Goal: Task Accomplishment & Management: Use online tool/utility

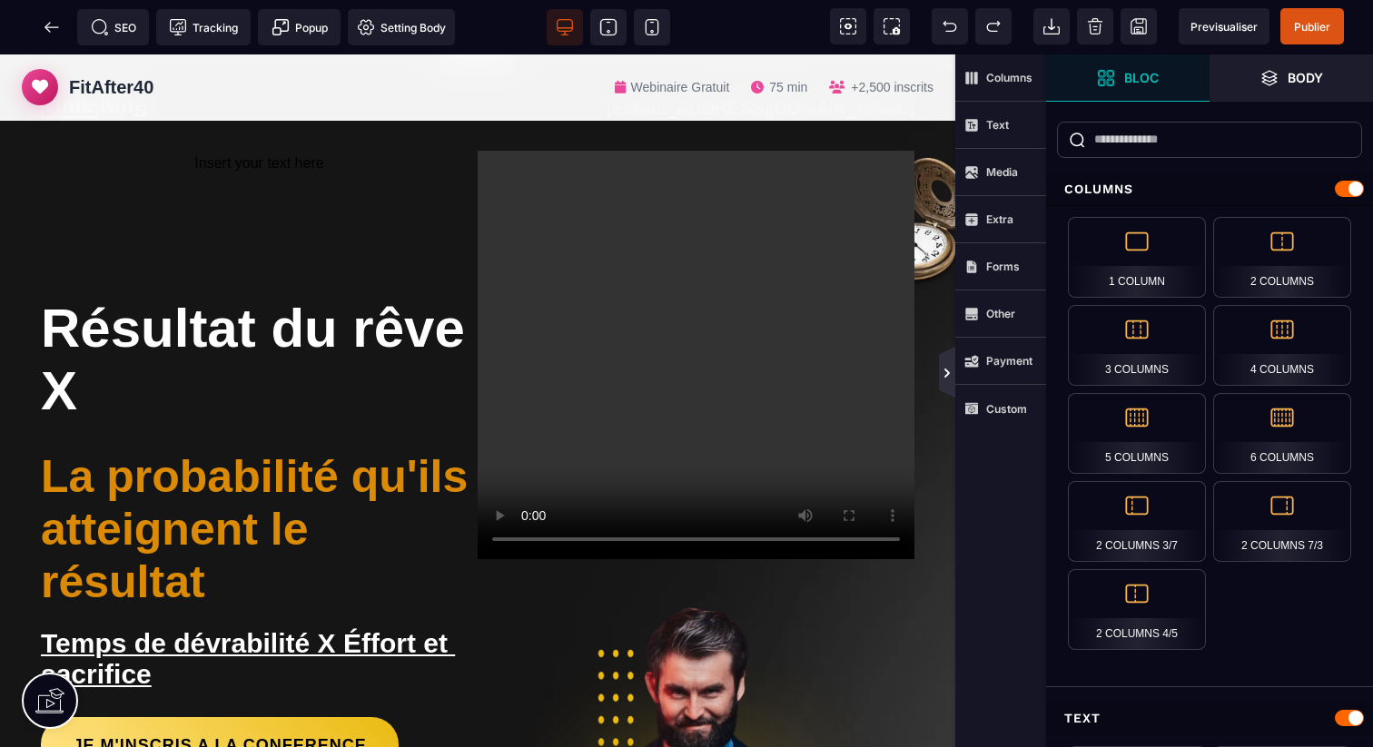
click at [944, 370] on icon at bounding box center [946, 373] width 5 height 9
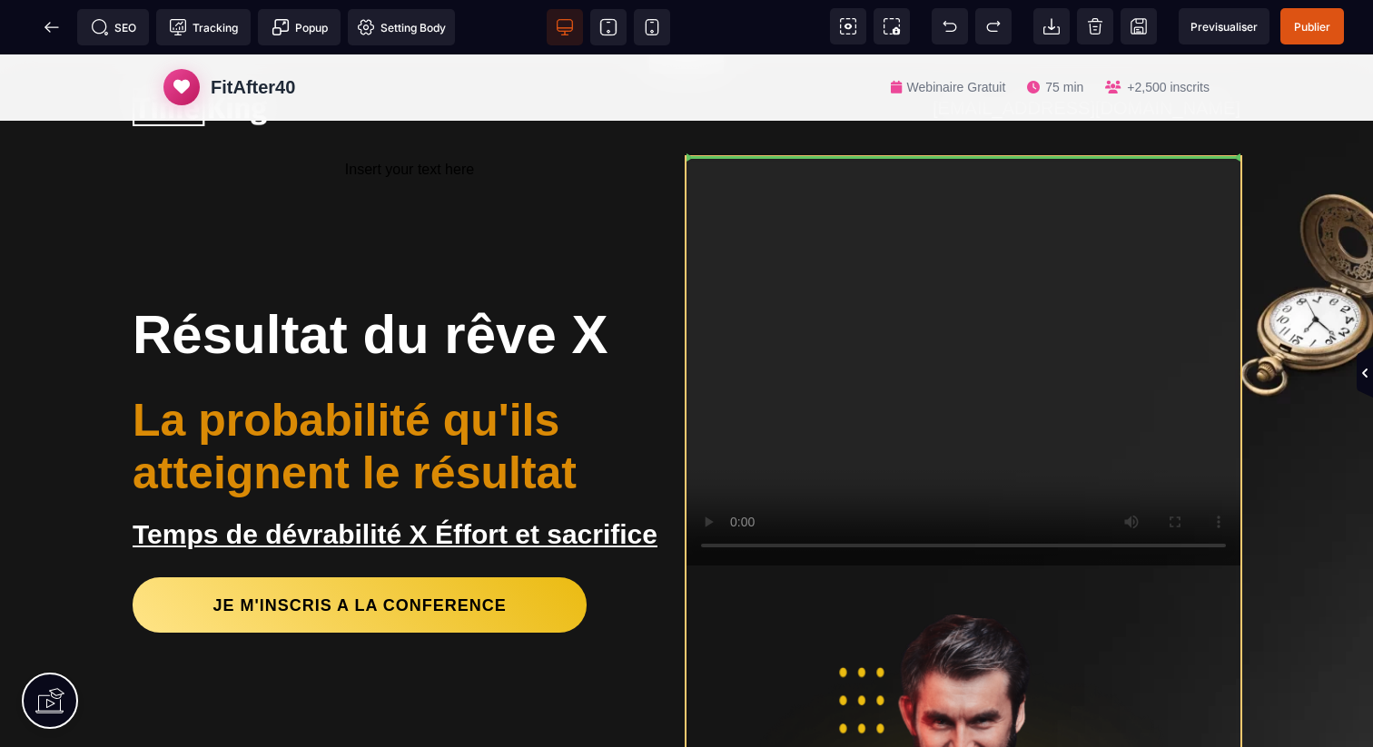
drag, startPoint x: 823, startPoint y: 416, endPoint x: 817, endPoint y: 305, distance: 110.9
click at [817, 305] on div at bounding box center [963, 673] width 554 height 1032
select select "**"
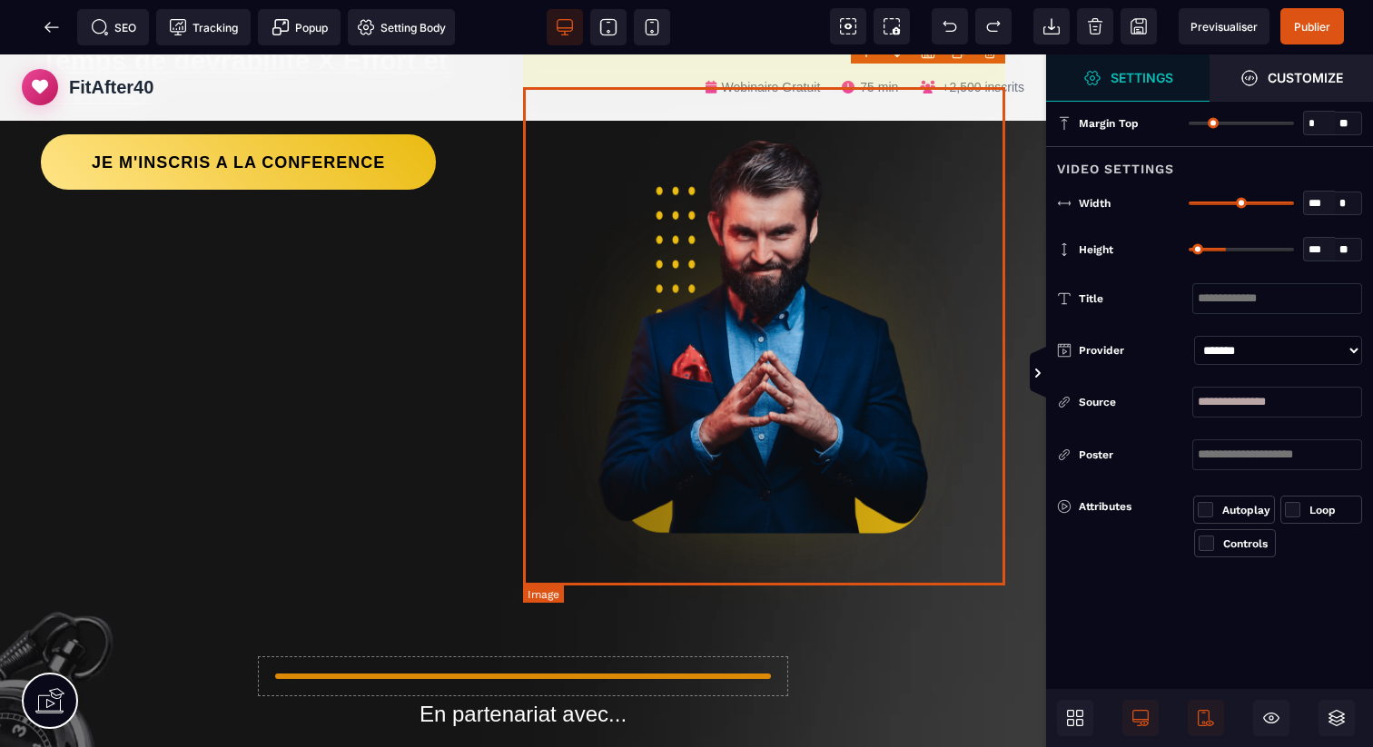
scroll to position [678, 0]
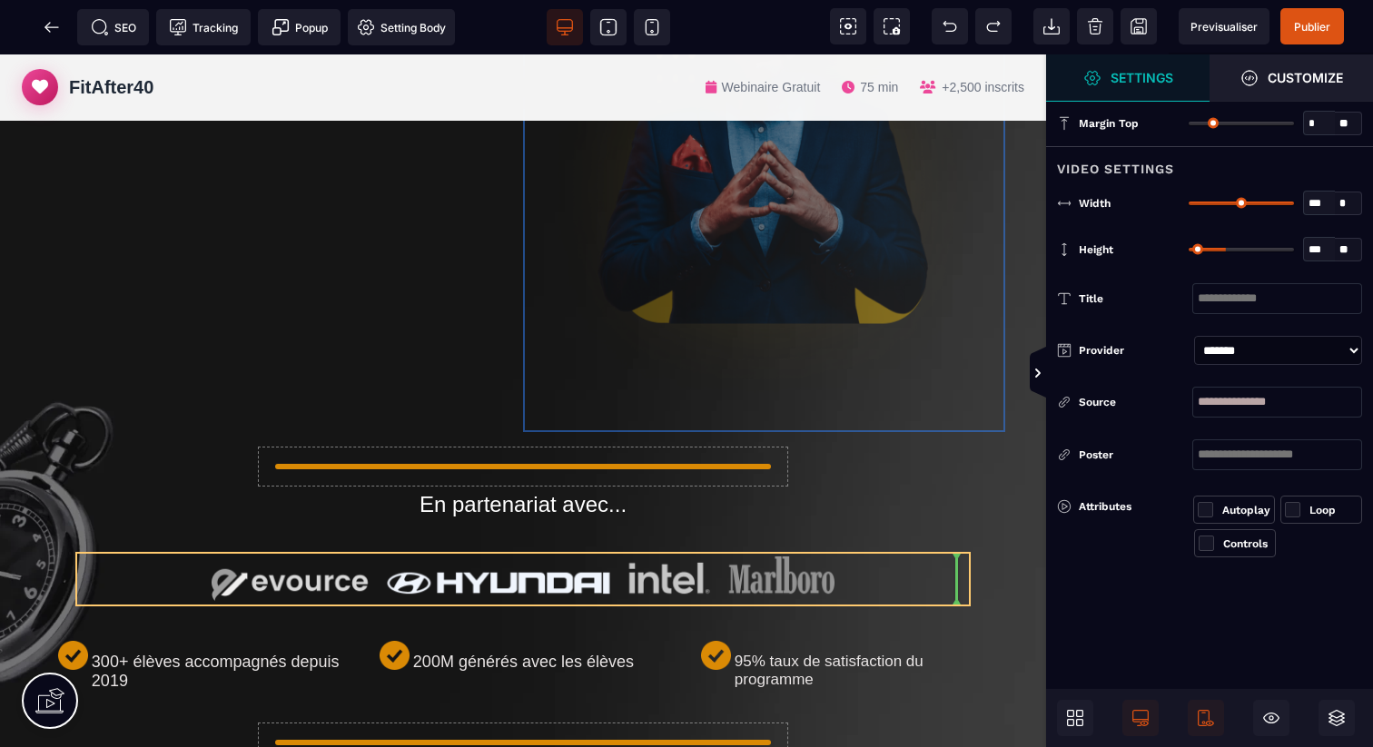
drag, startPoint x: 770, startPoint y: 253, endPoint x: 680, endPoint y: 580, distance: 339.0
select select
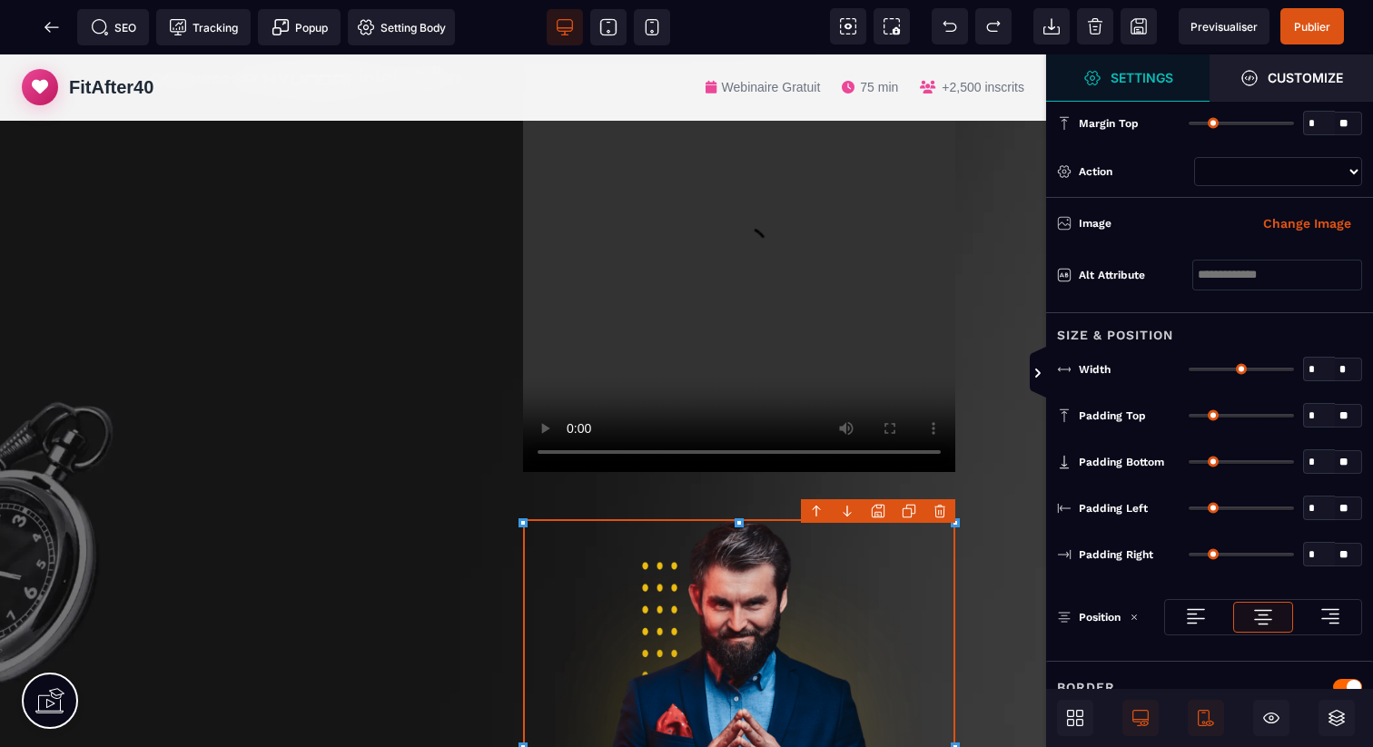
type input "**"
type input "***"
type input "*"
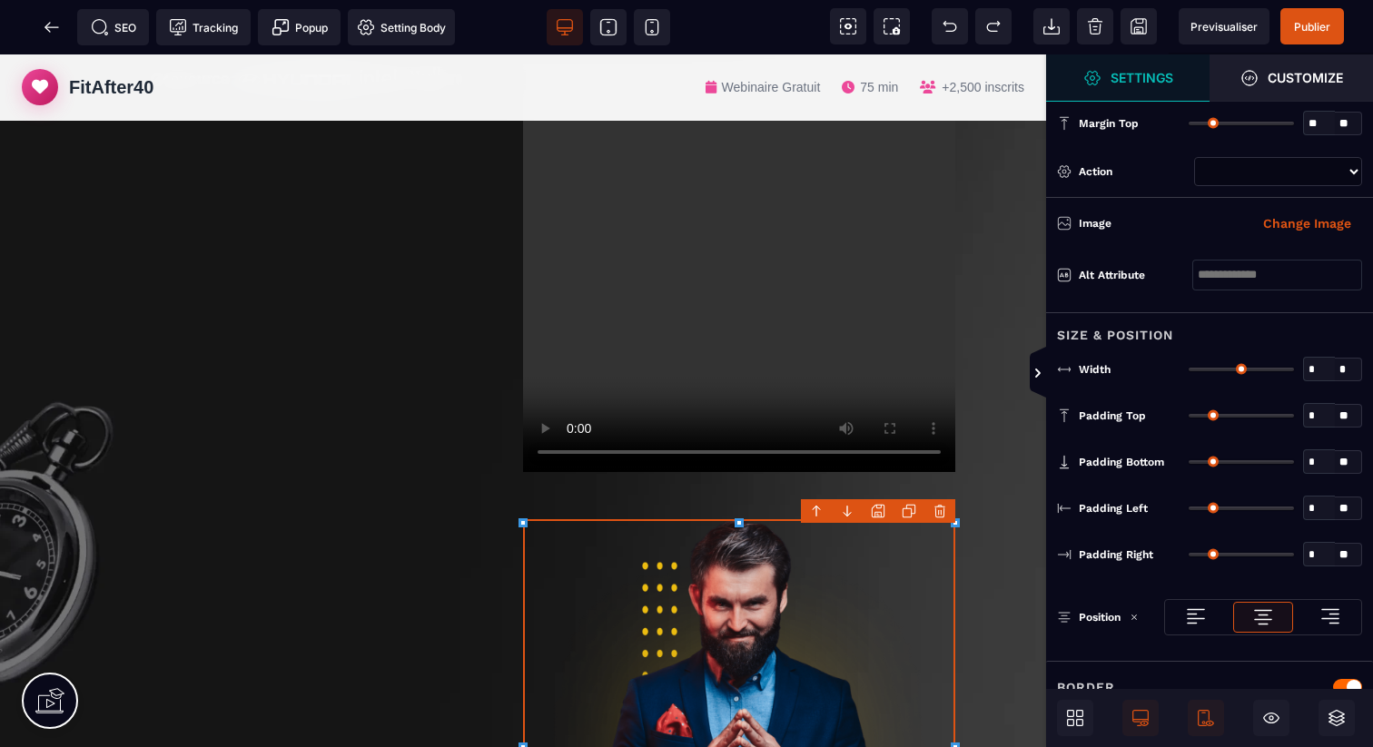
type input "*"
select select
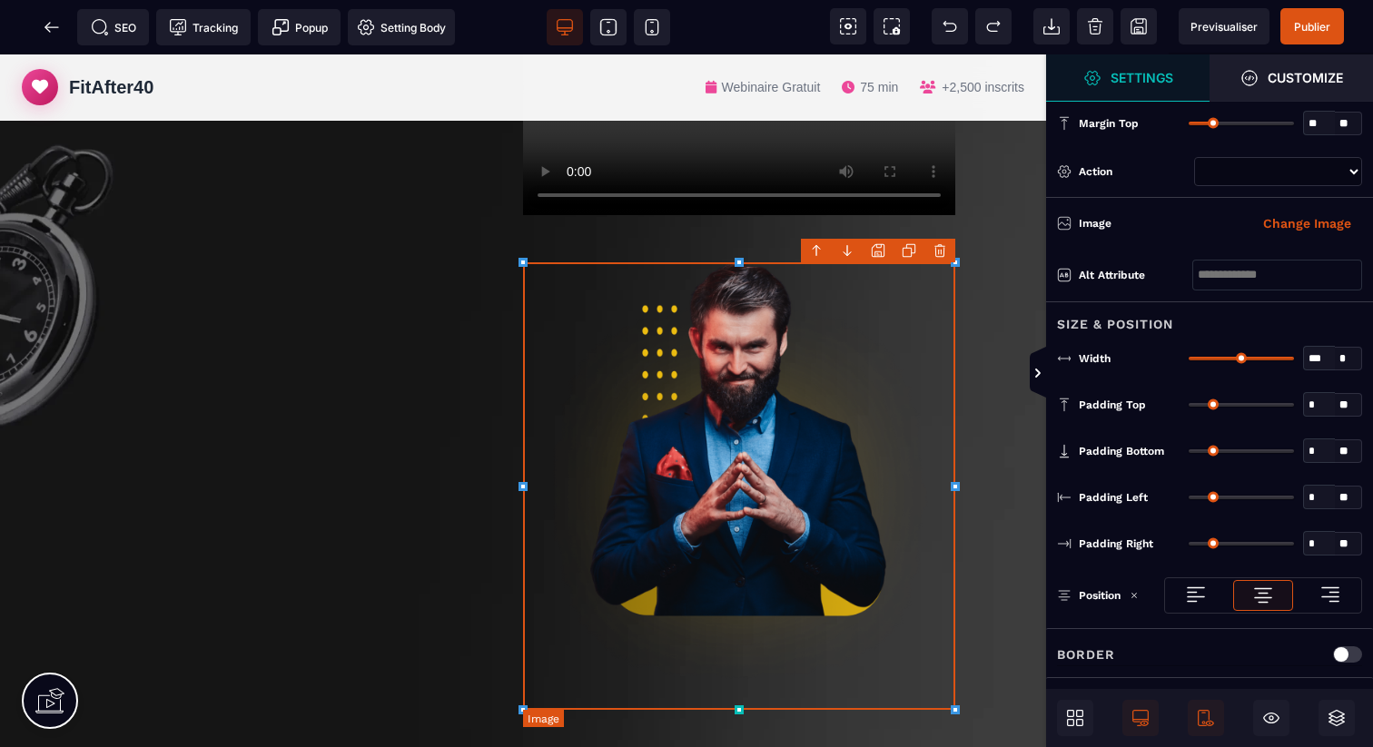
scroll to position [933, 0]
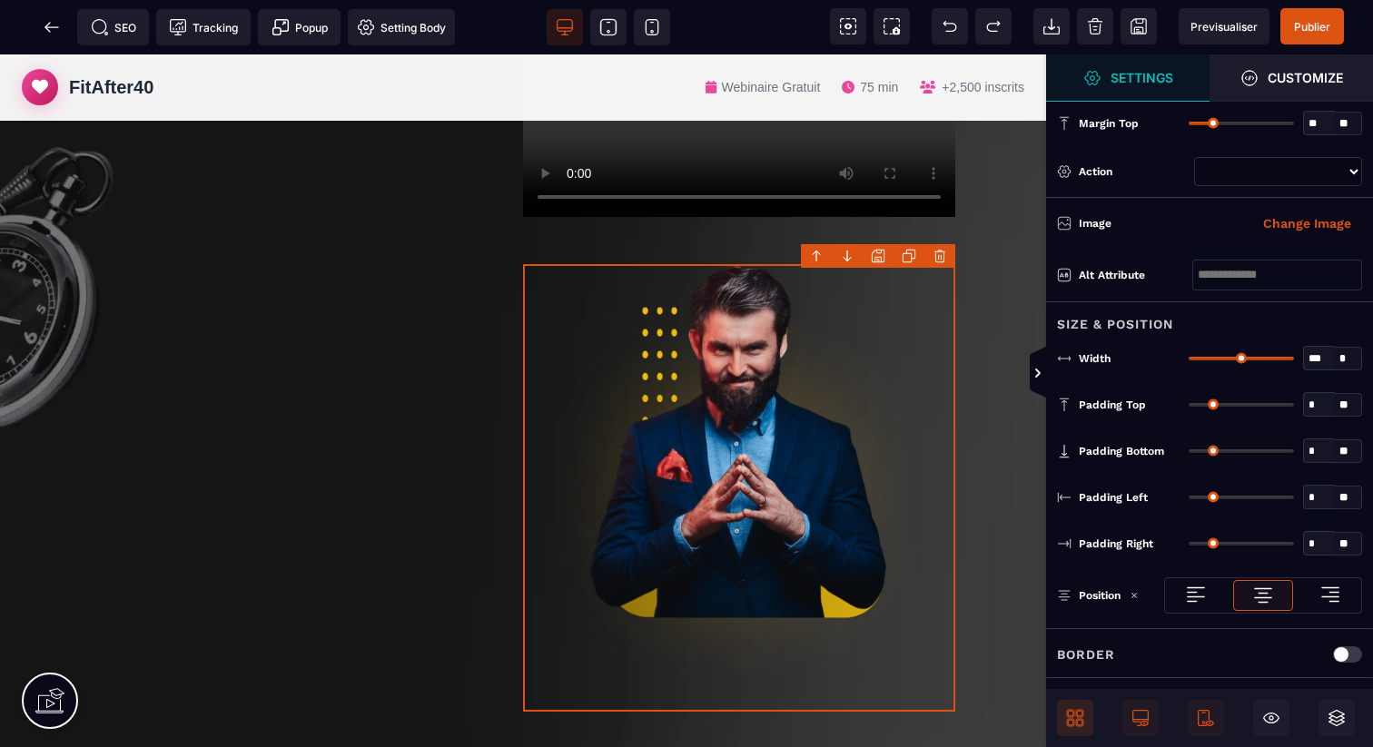
click at [1074, 716] on icon at bounding box center [1070, 713] width 7 height 7
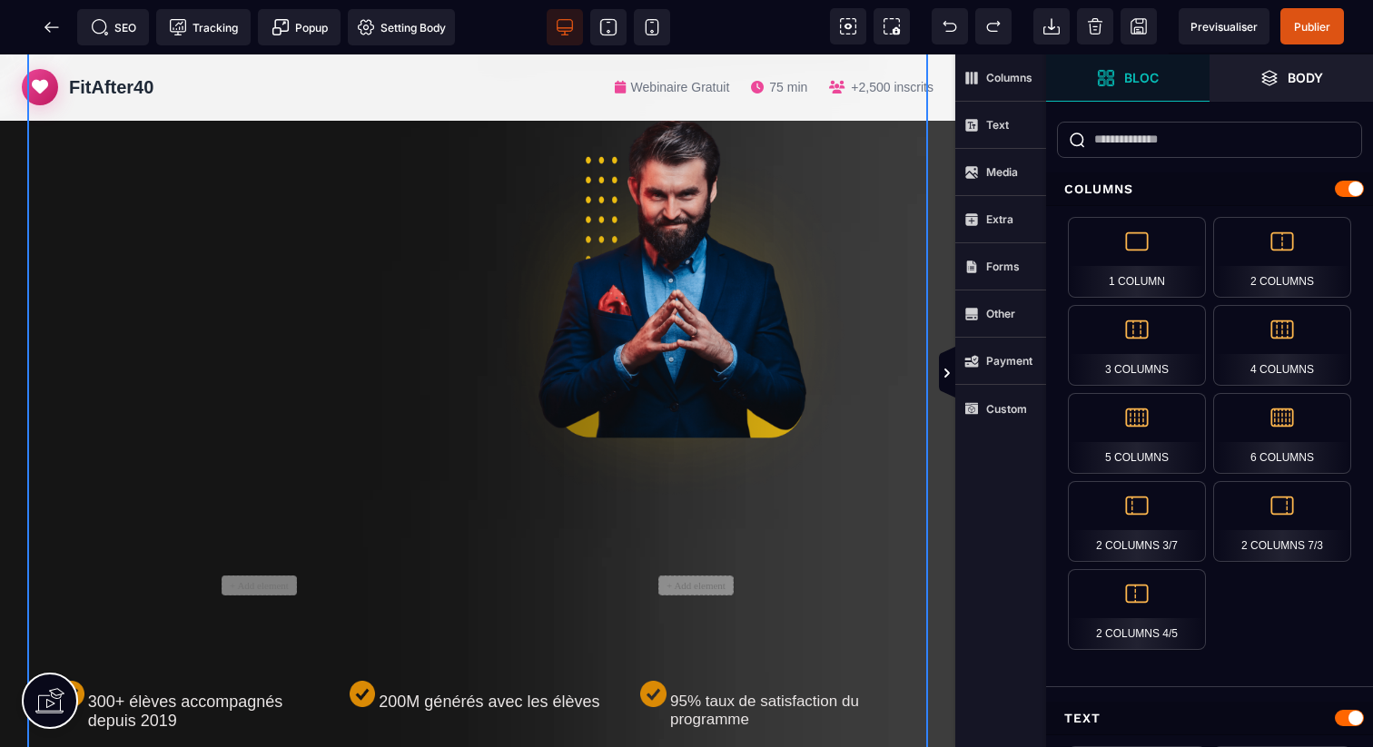
scroll to position [1187, 0]
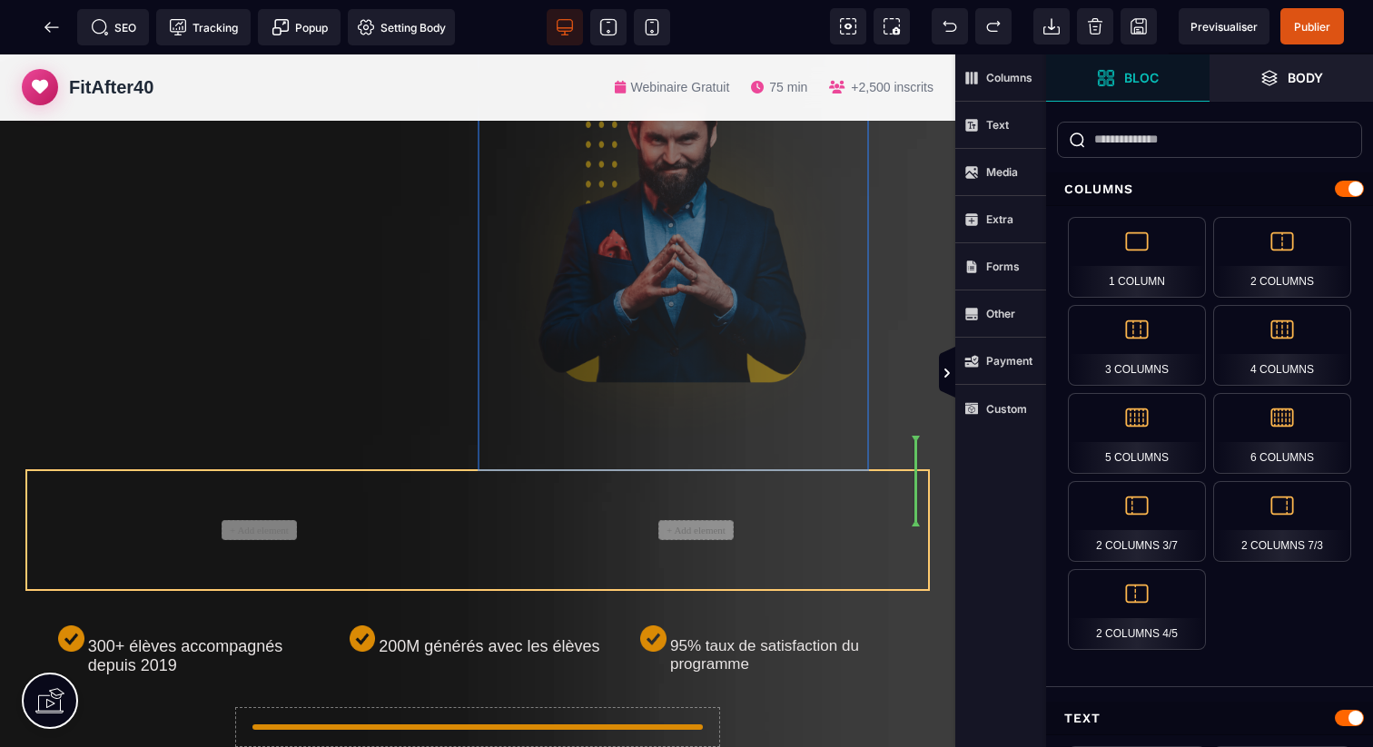
drag, startPoint x: 718, startPoint y: 148, endPoint x: 732, endPoint y: 449, distance: 301.7
select select
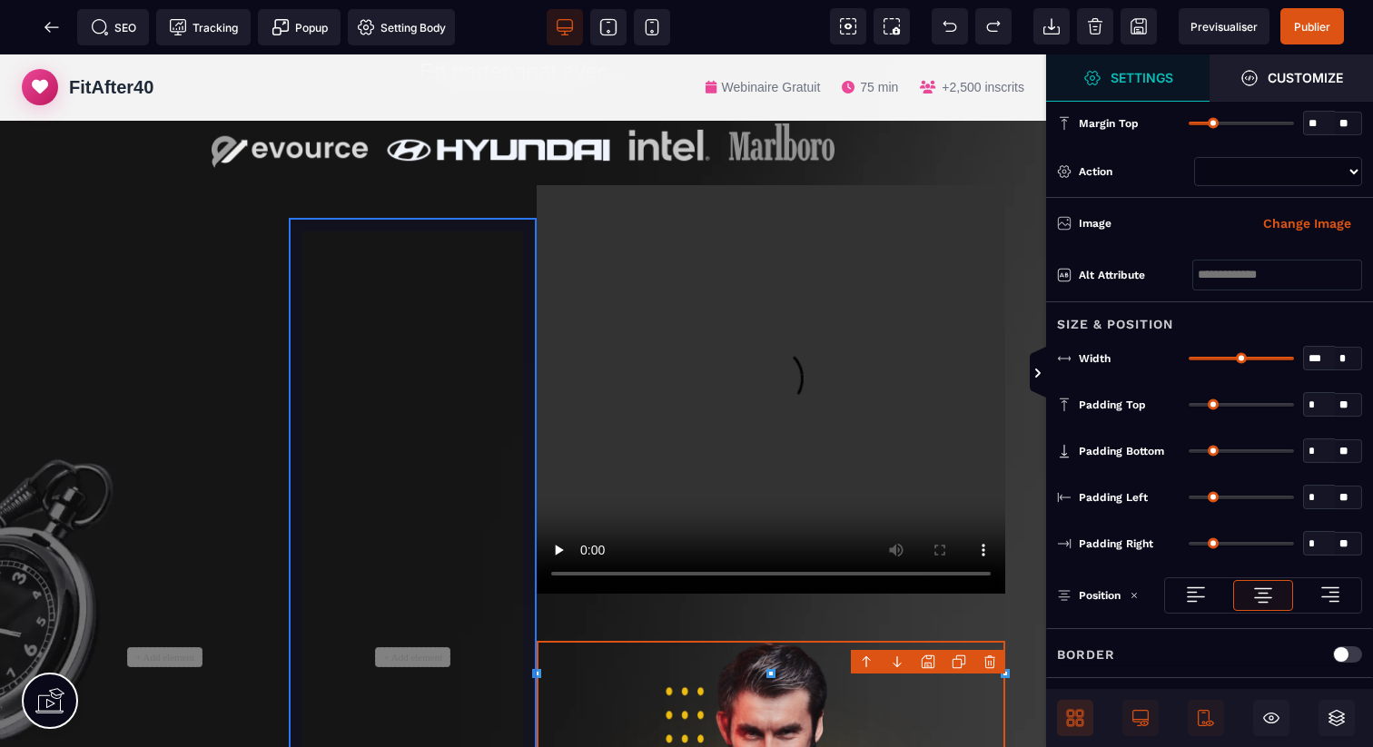
scroll to position [0, 0]
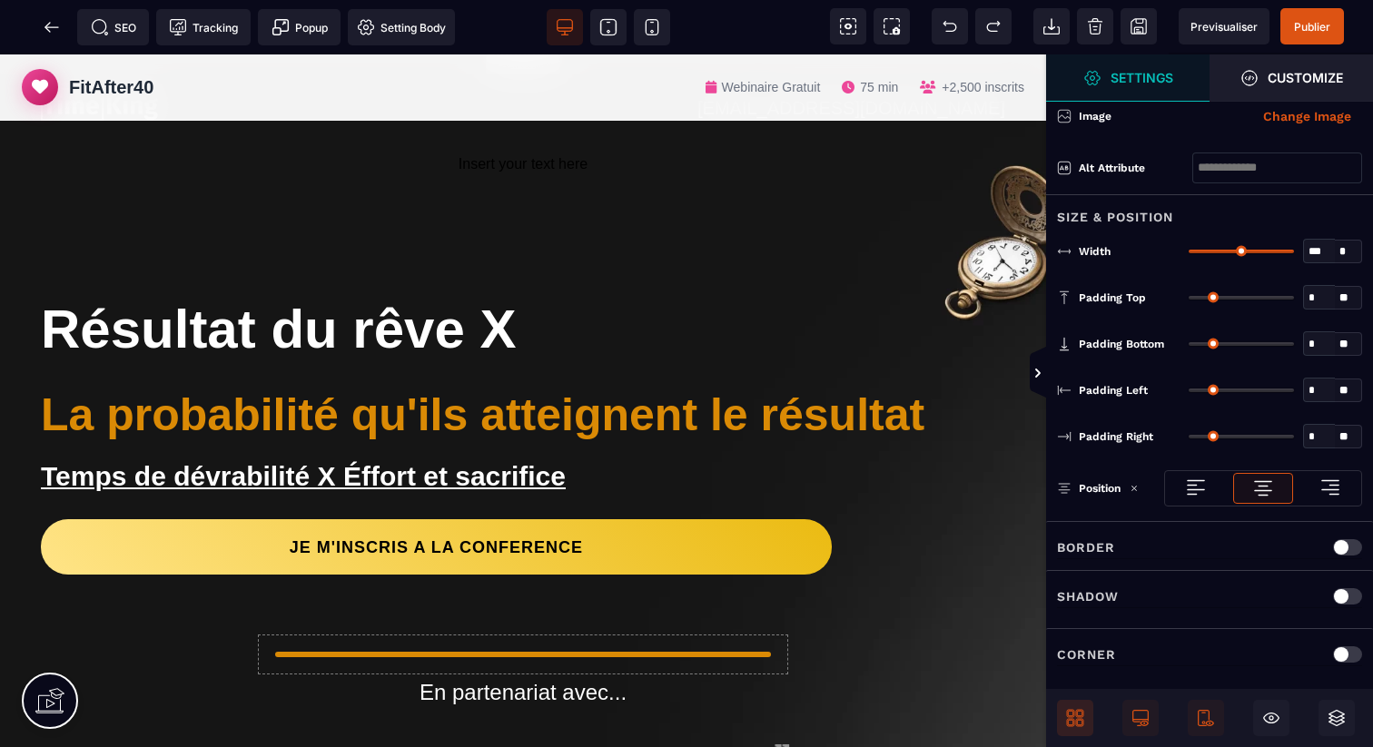
click at [1072, 716] on icon at bounding box center [1070, 713] width 7 height 7
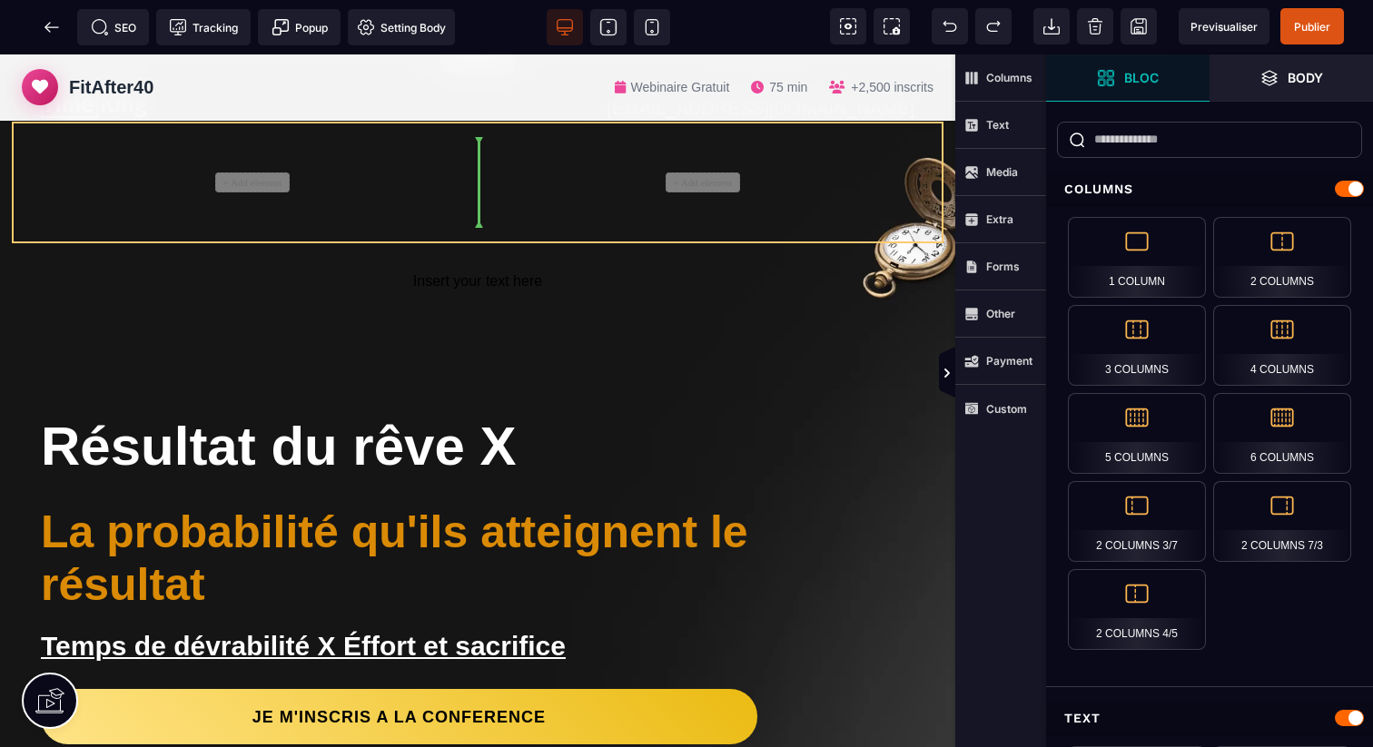
drag, startPoint x: 822, startPoint y: 607, endPoint x: 699, endPoint y: 198, distance: 426.6
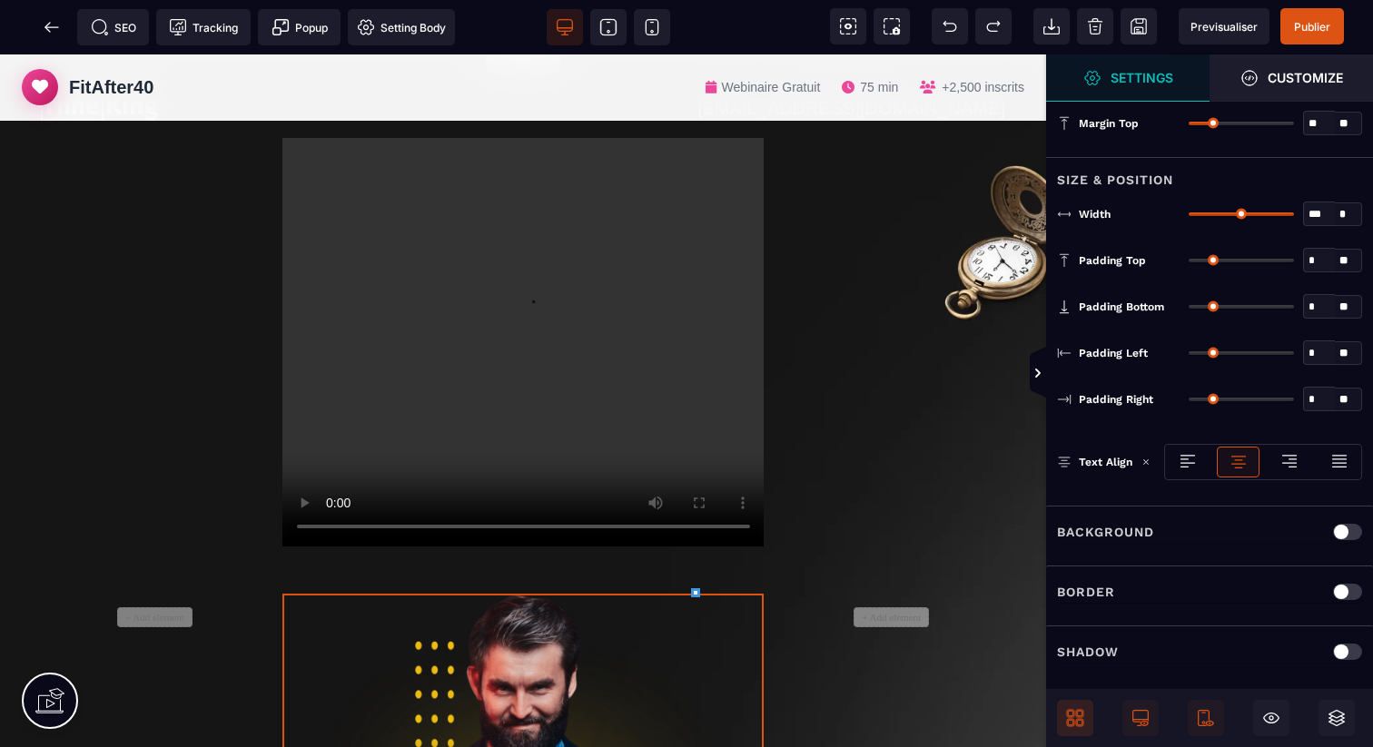
select select
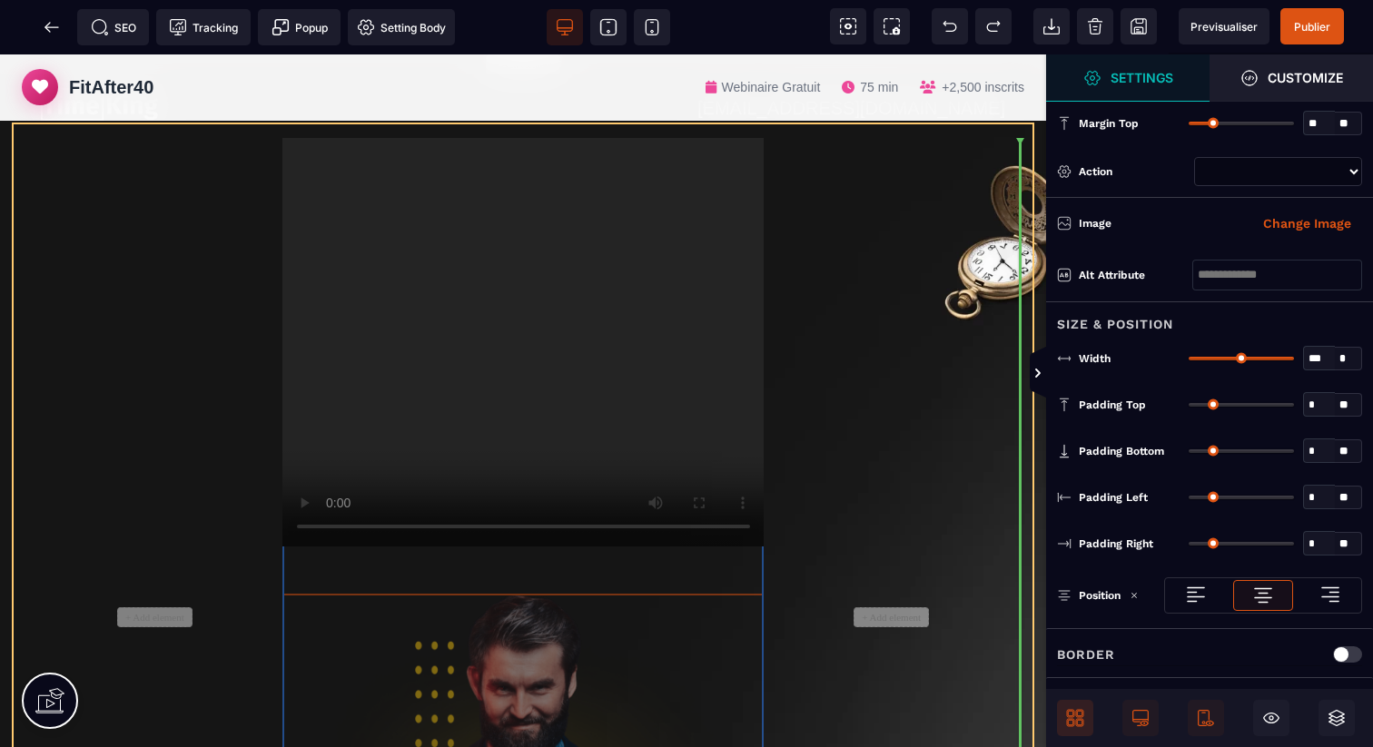
drag, startPoint x: 602, startPoint y: 617, endPoint x: 922, endPoint y: 504, distance: 340.0
select select
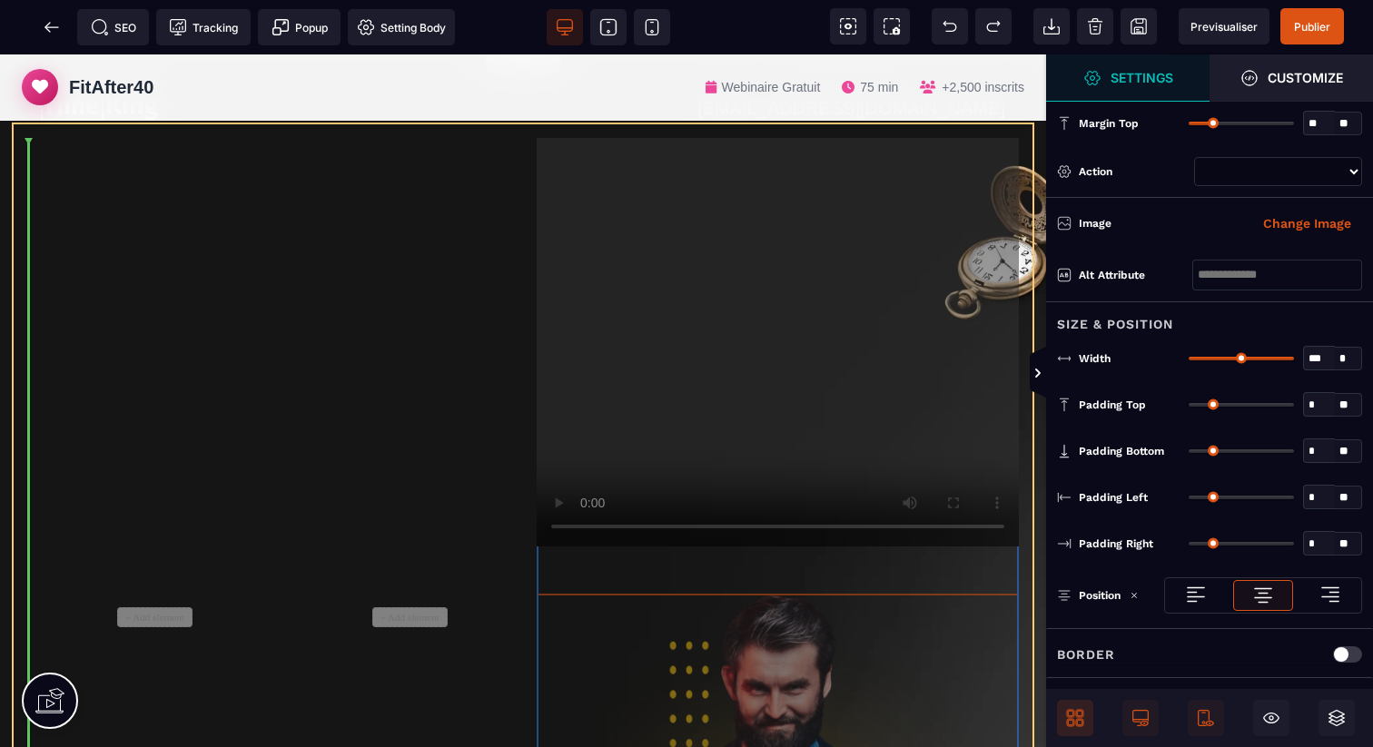
drag, startPoint x: 619, startPoint y: 666, endPoint x: 104, endPoint y: 628, distance: 517.1
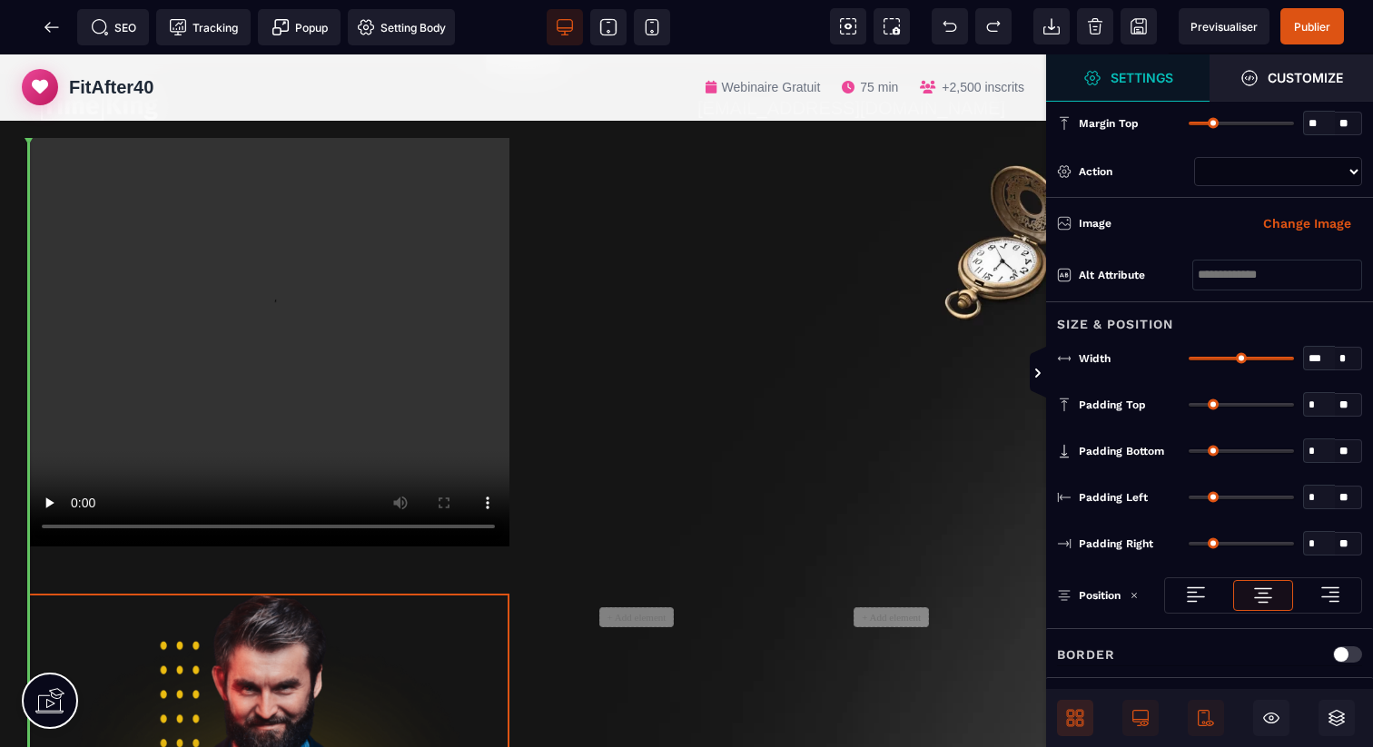
select select
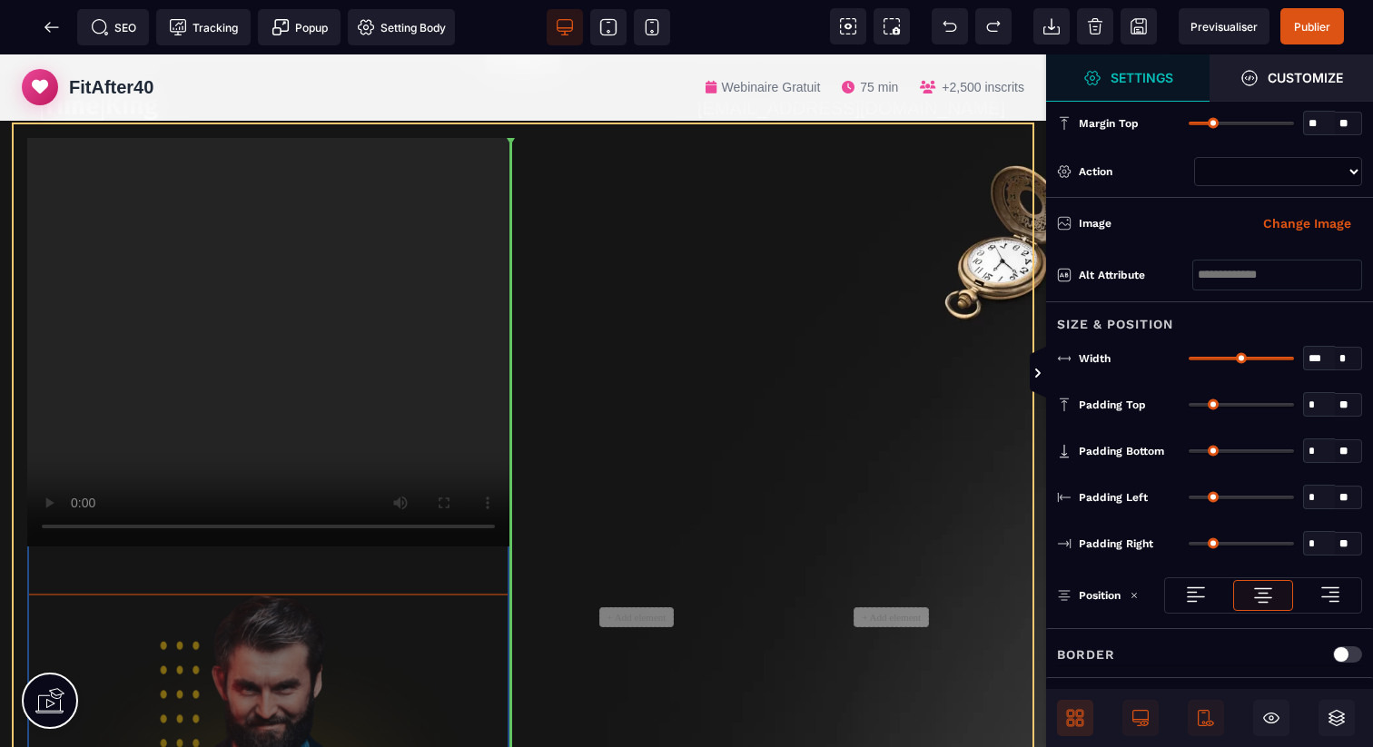
drag, startPoint x: 408, startPoint y: 641, endPoint x: 381, endPoint y: 622, distance: 32.5
click at [381, 622] on div "+ Add element + Add element" at bounding box center [523, 616] width 1019 height 985
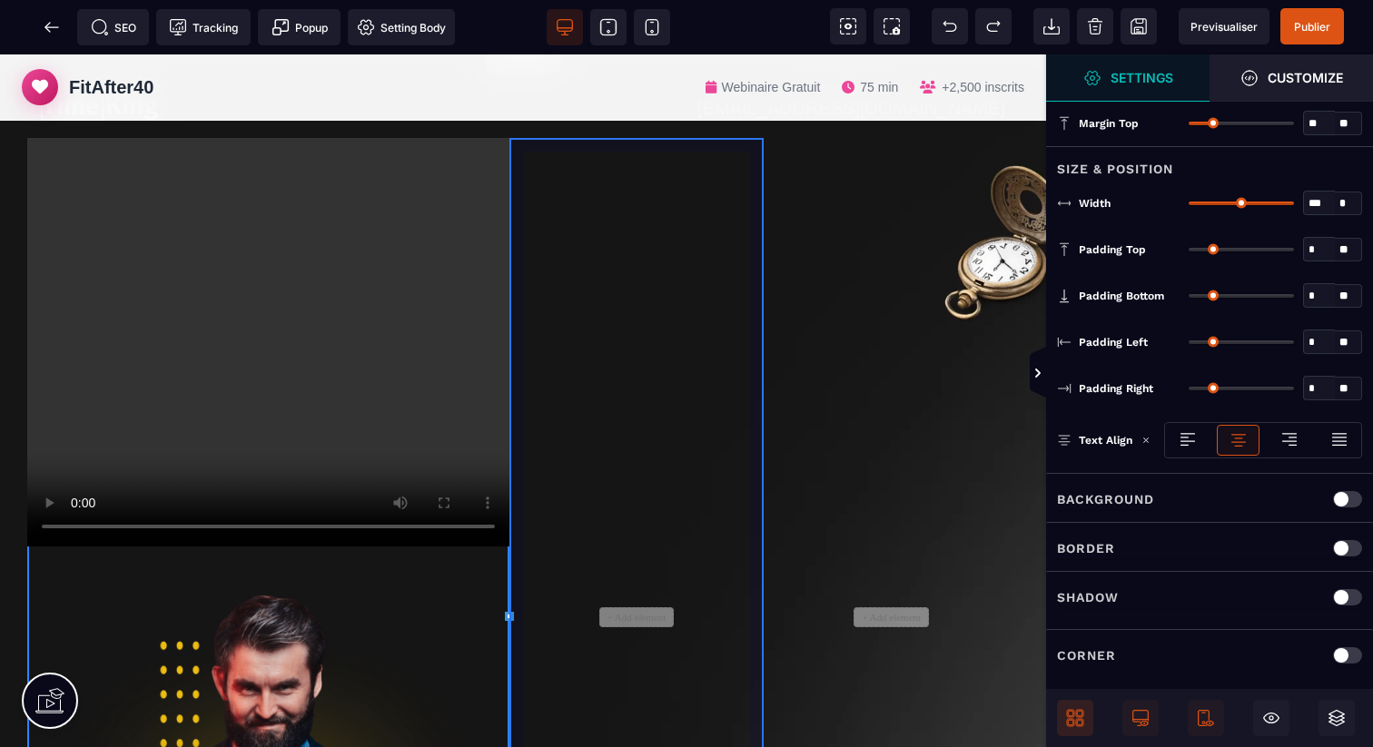
scroll to position [19, 0]
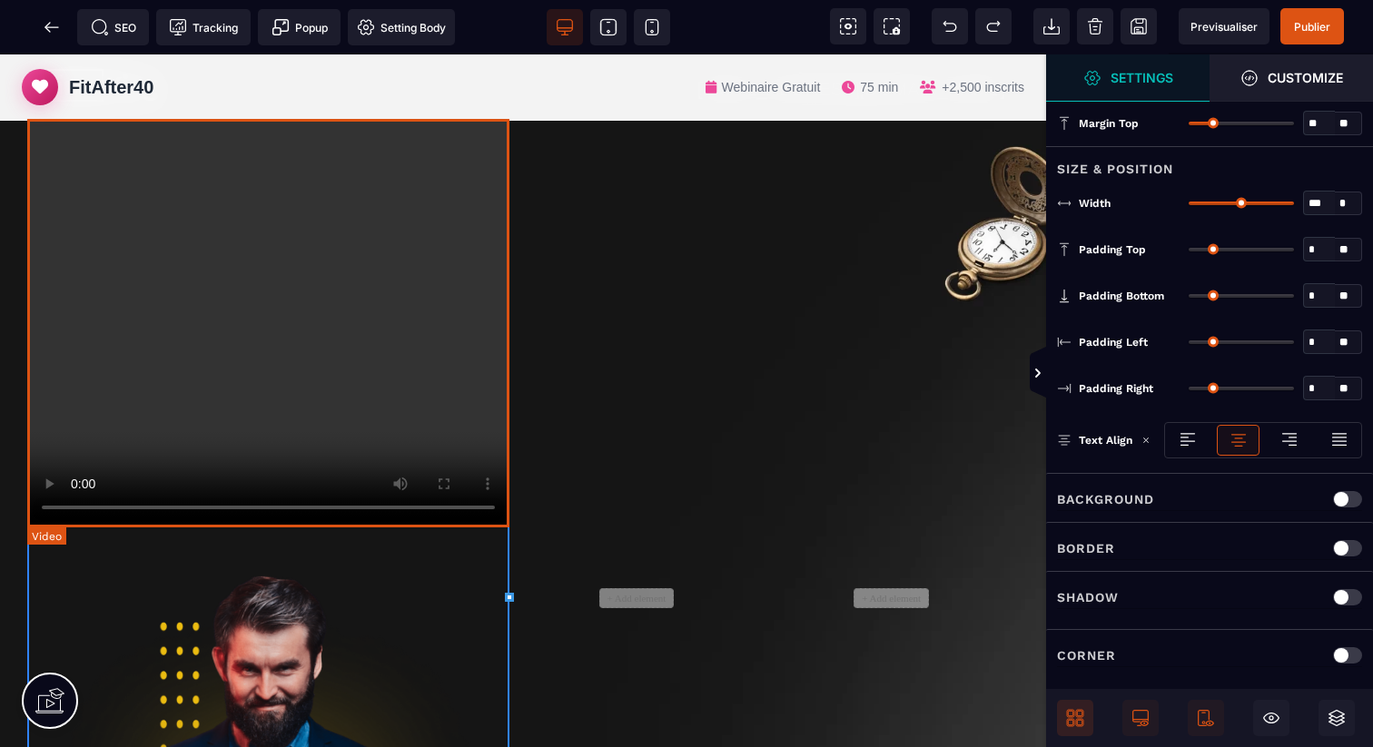
click at [439, 360] on div at bounding box center [268, 323] width 482 height 409
select select "**"
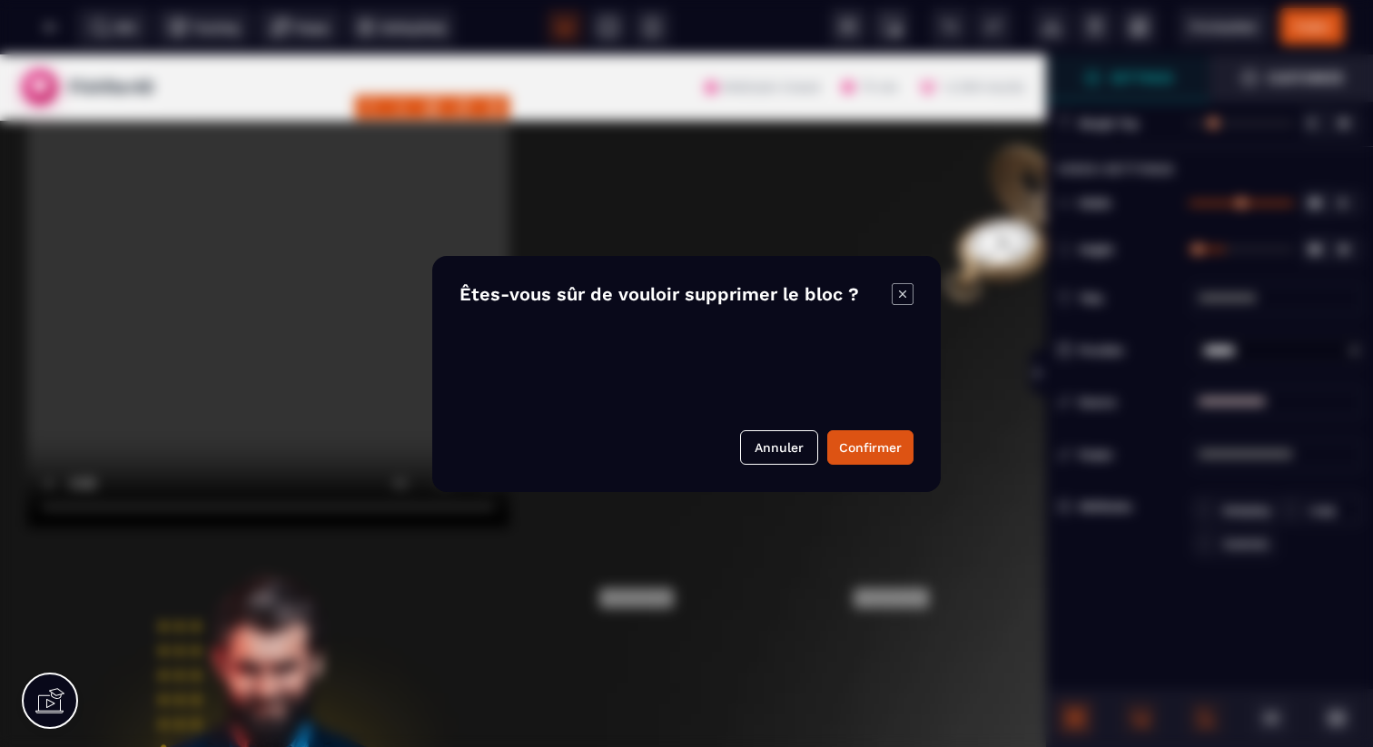
click at [489, 106] on body "B I U S A *******" at bounding box center [686, 373] width 1373 height 747
click at [872, 449] on button "Confirmer" at bounding box center [870, 447] width 86 height 35
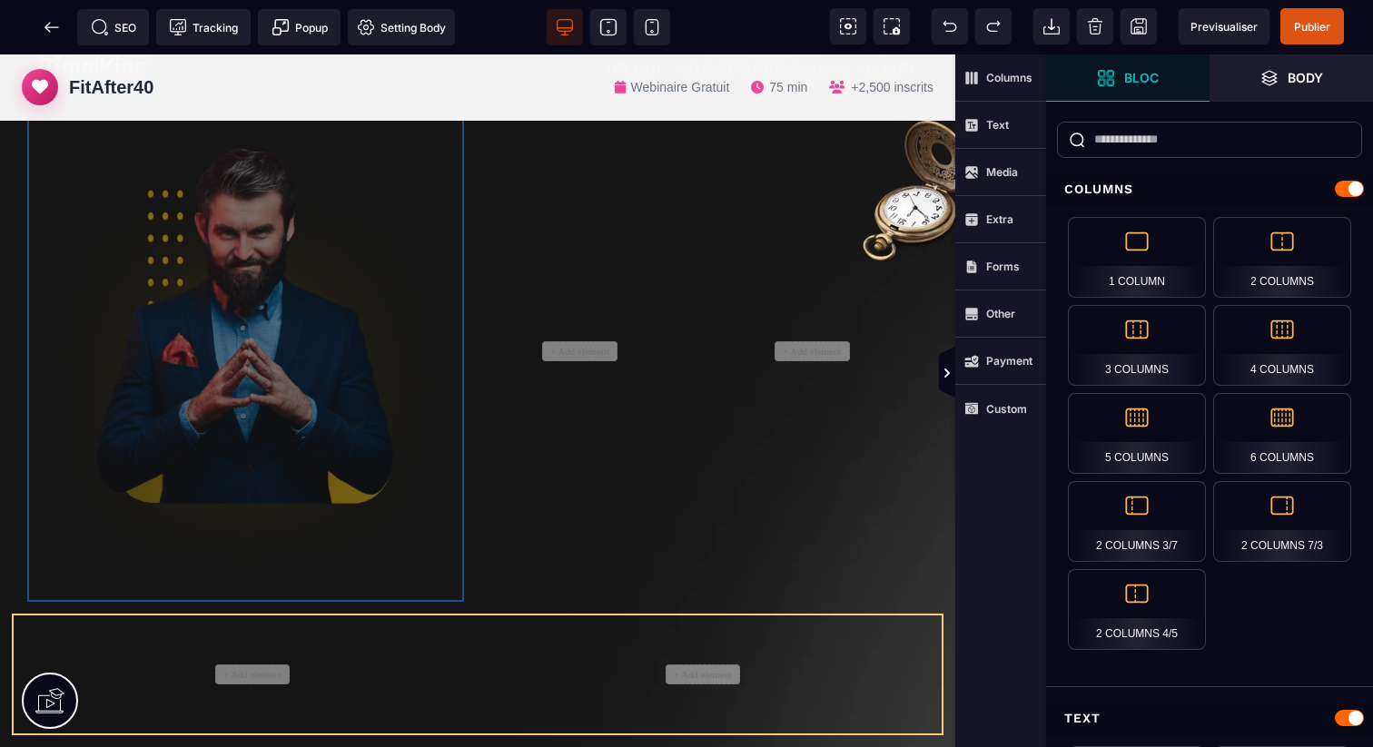
scroll to position [43, 0]
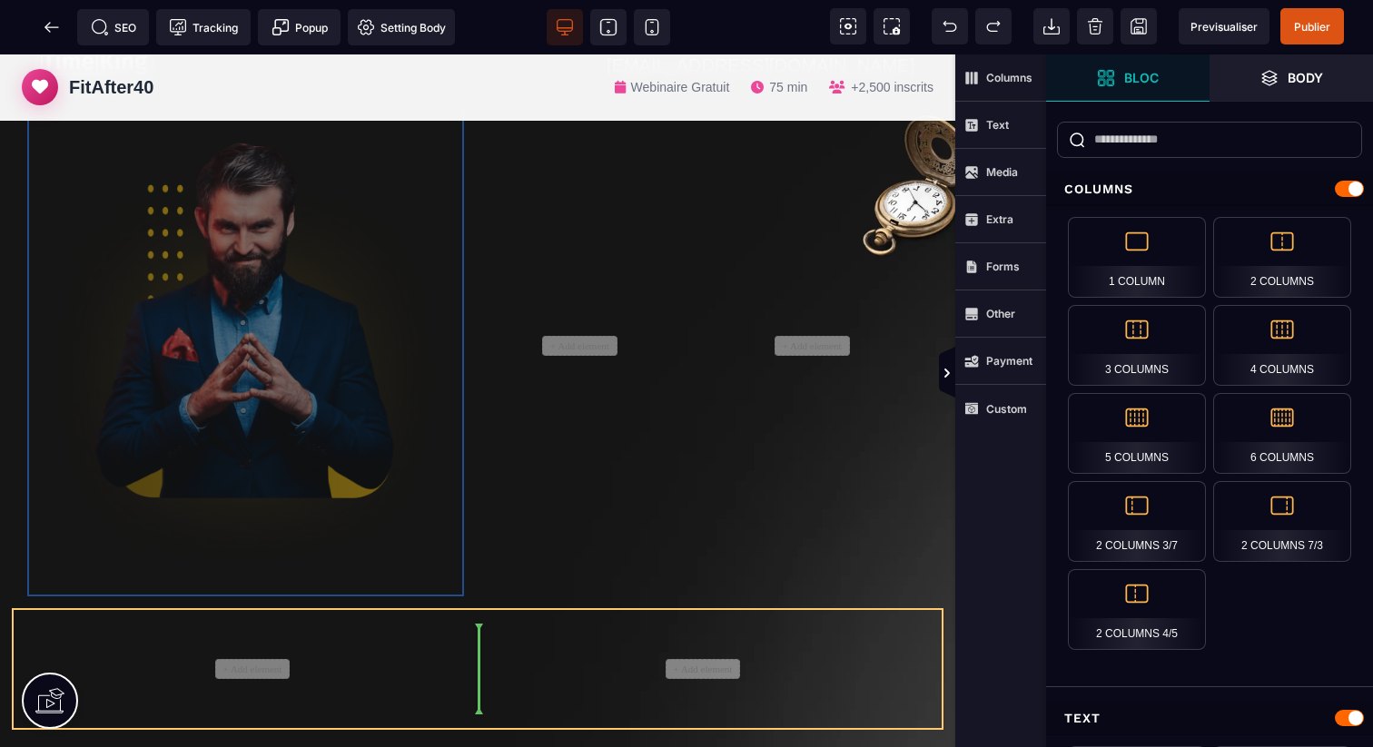
drag, startPoint x: 262, startPoint y: 488, endPoint x: 262, endPoint y: 673, distance: 185.2
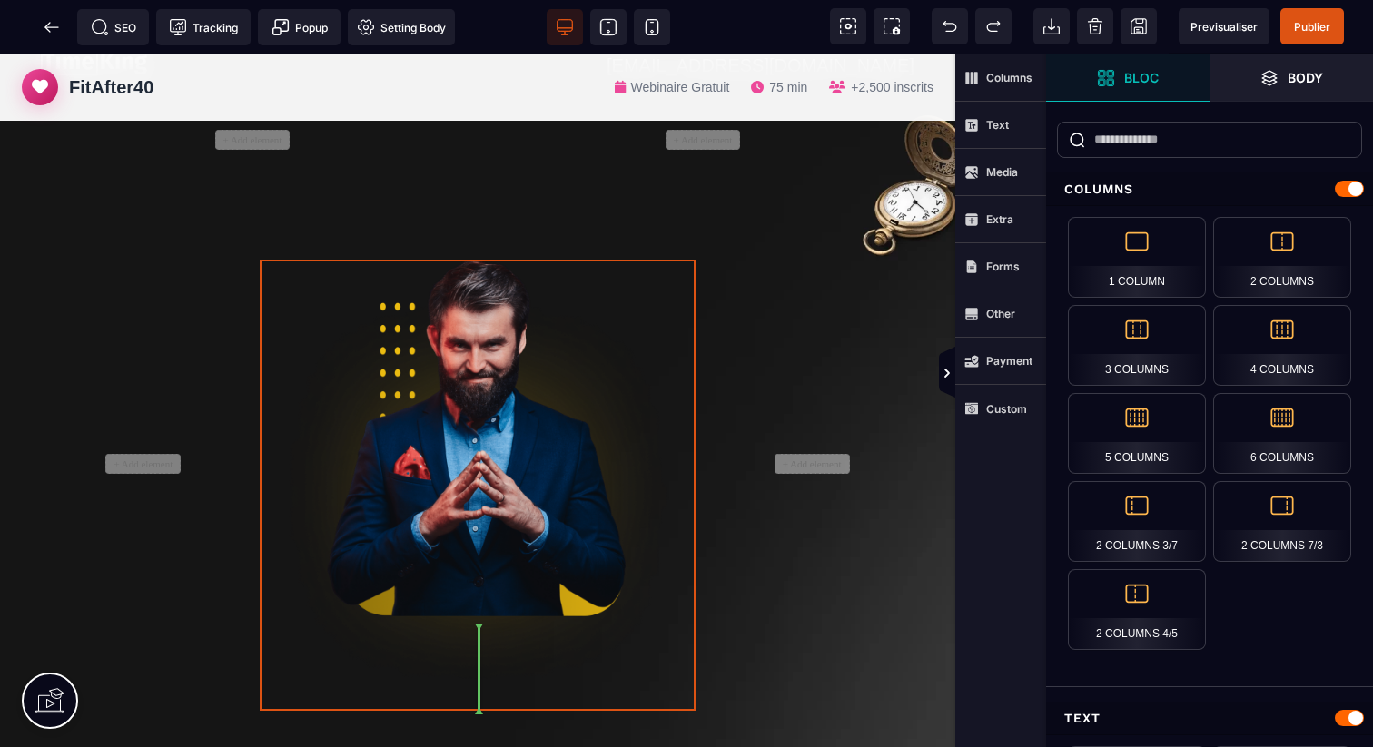
select select
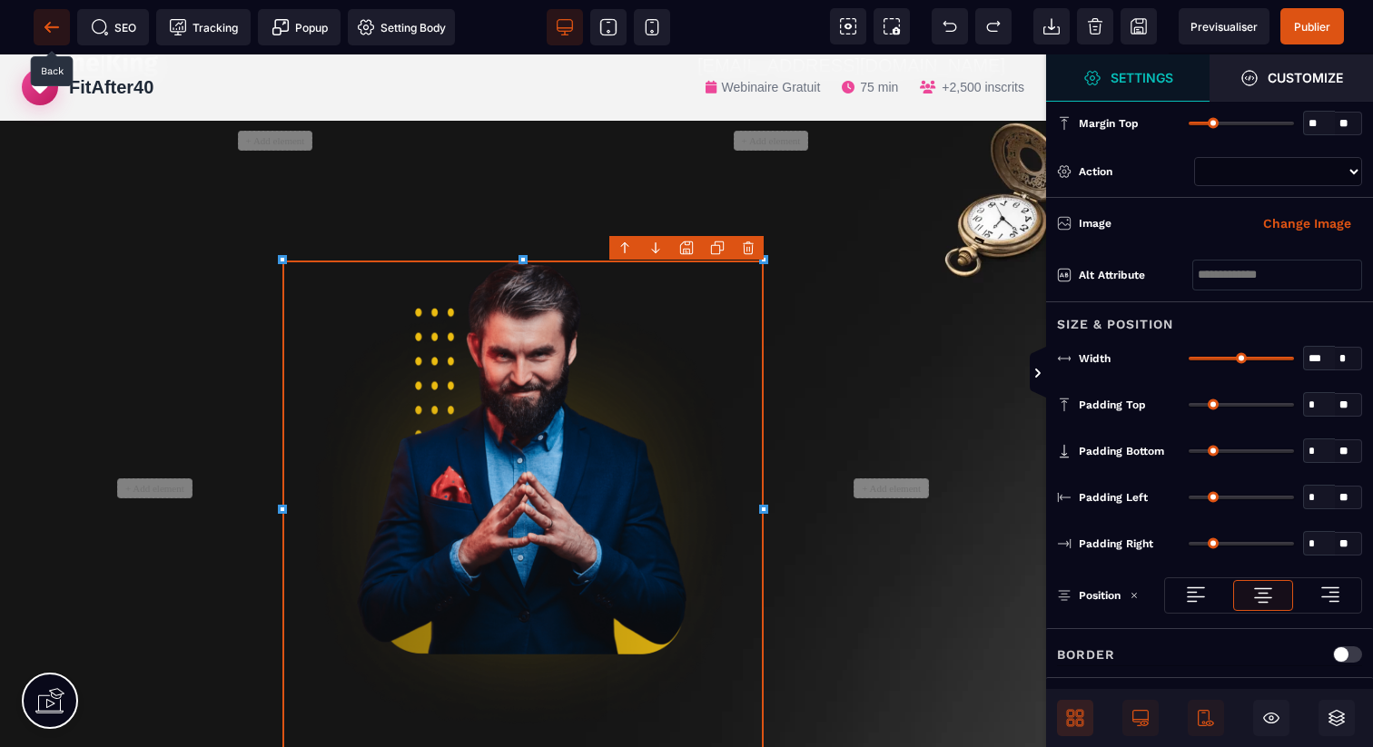
click at [44, 23] on icon at bounding box center [52, 27] width 18 height 18
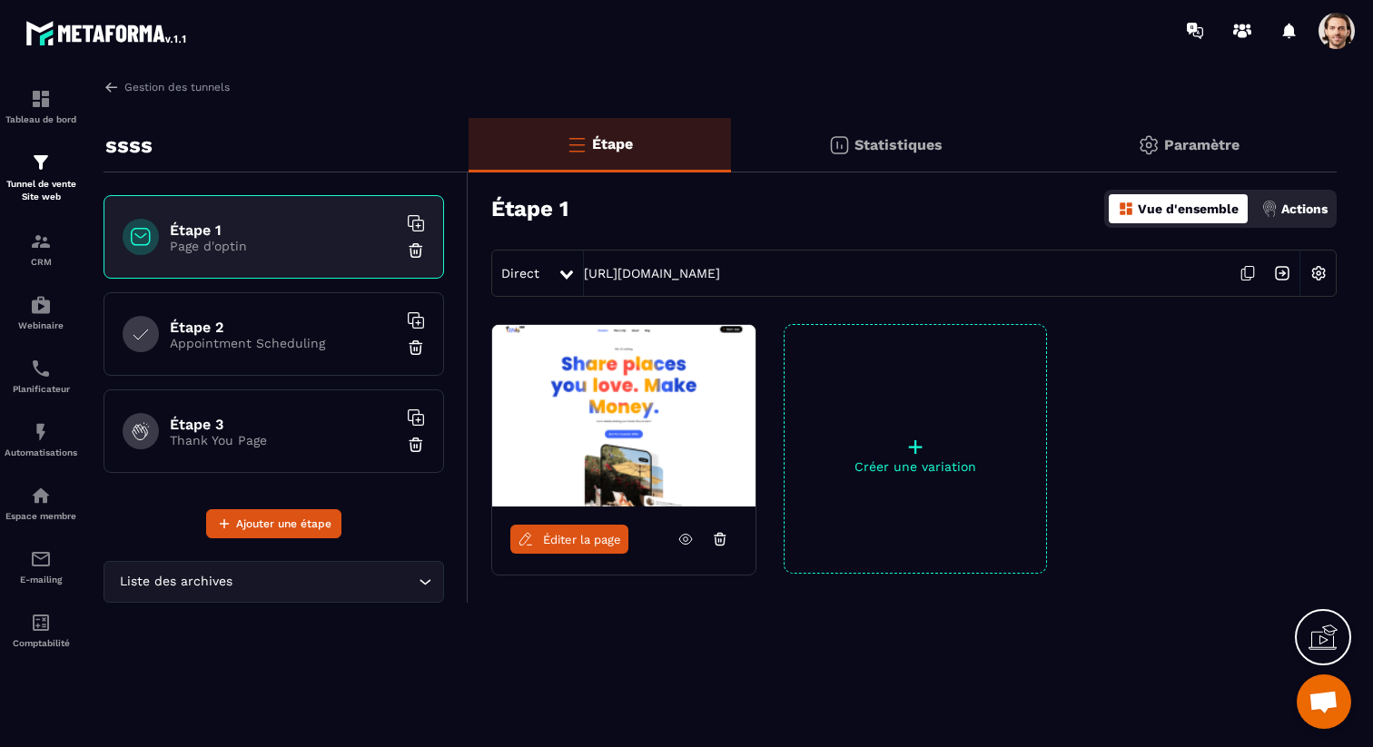
click at [295, 428] on h6 "Étape 3" at bounding box center [283, 424] width 227 height 17
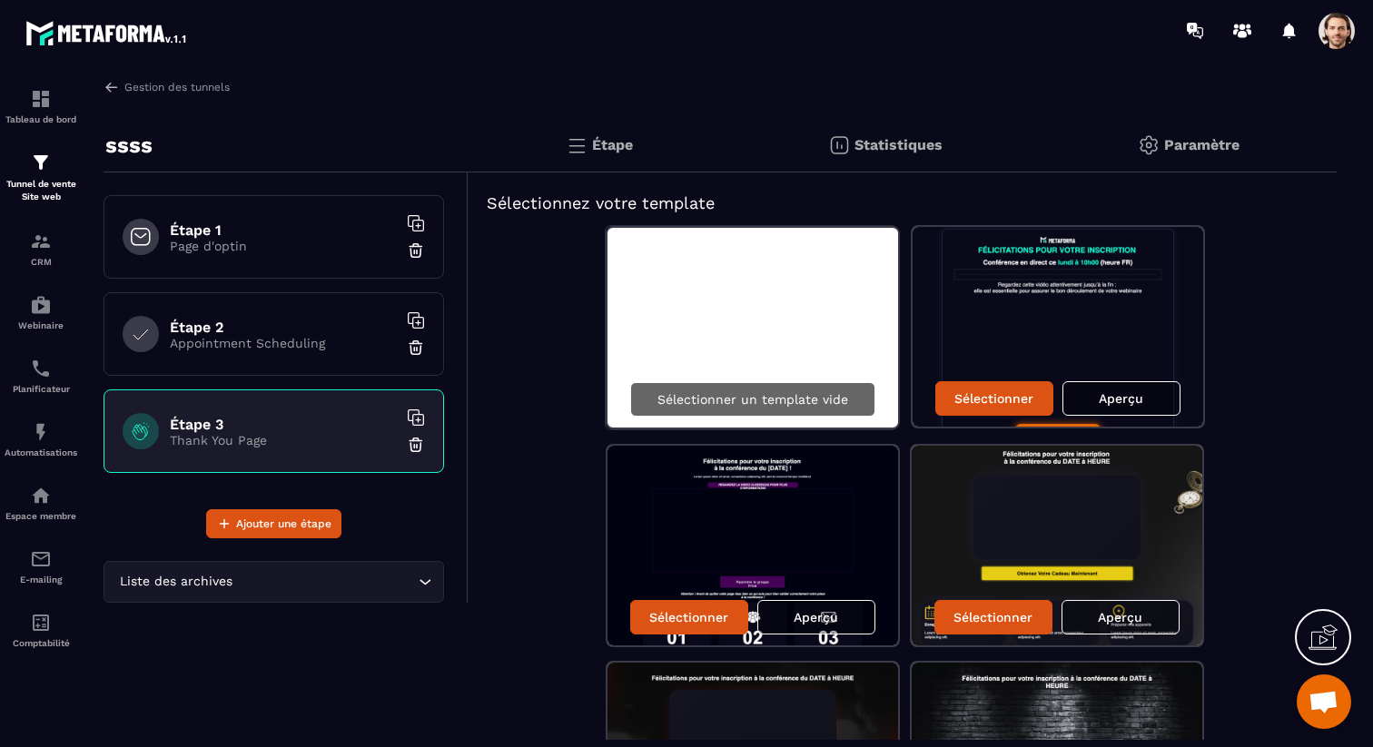
click at [813, 401] on p "Sélectionner un template vide" at bounding box center [752, 399] width 191 height 15
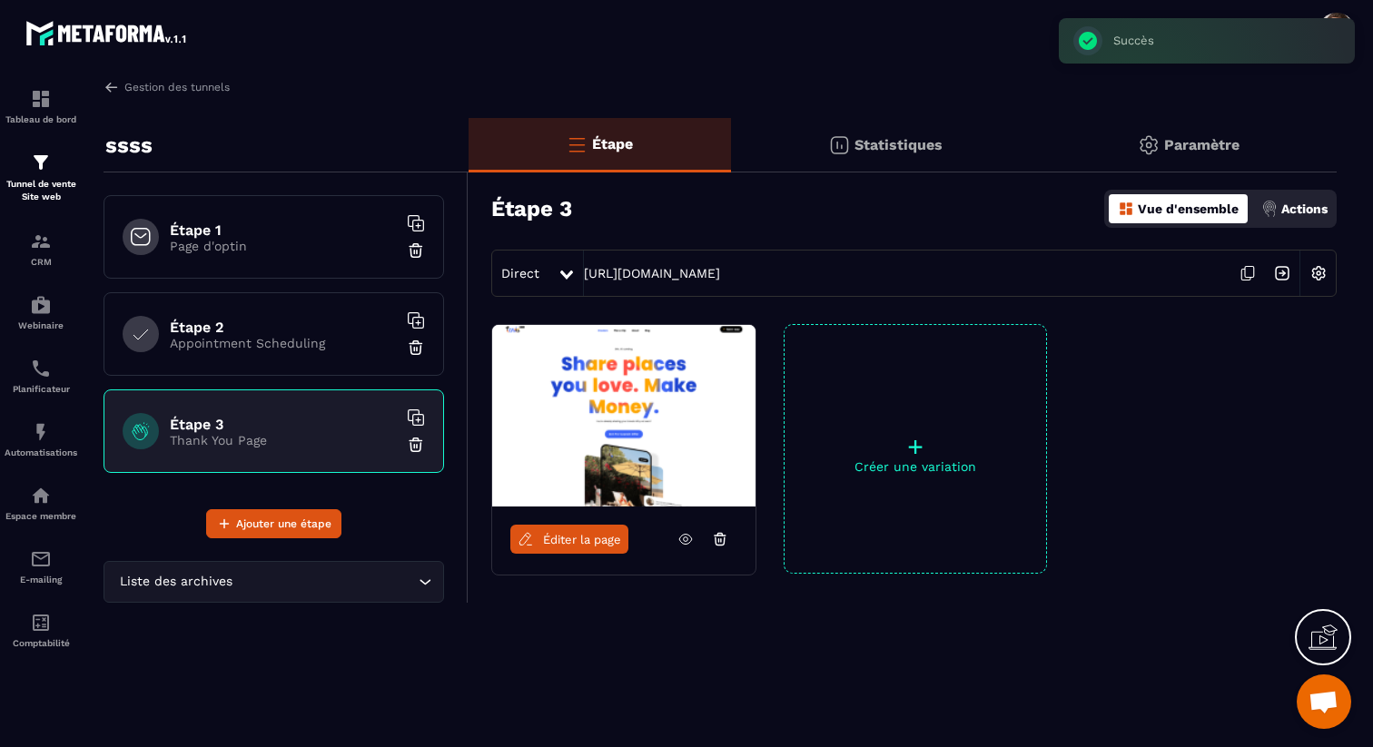
click at [570, 541] on span "Éditer la page" at bounding box center [582, 540] width 78 height 14
